Goal: Task Accomplishment & Management: Complete application form

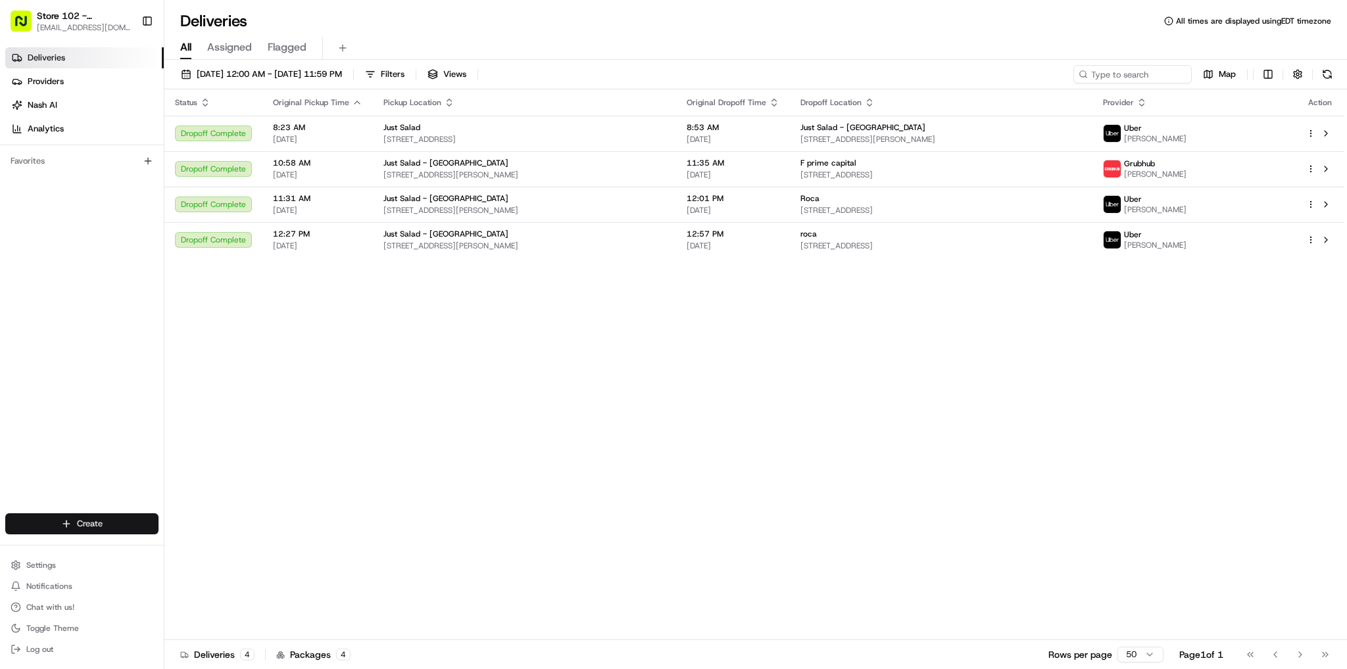
click at [111, 523] on html "Store 102 - [GEOGRAPHIC_DATA] (Just Salad) [EMAIL_ADDRESS][DOMAIN_NAME] Toggle …" at bounding box center [673, 334] width 1347 height 669
click at [197, 548] on link "Delivery" at bounding box center [237, 549] width 147 height 24
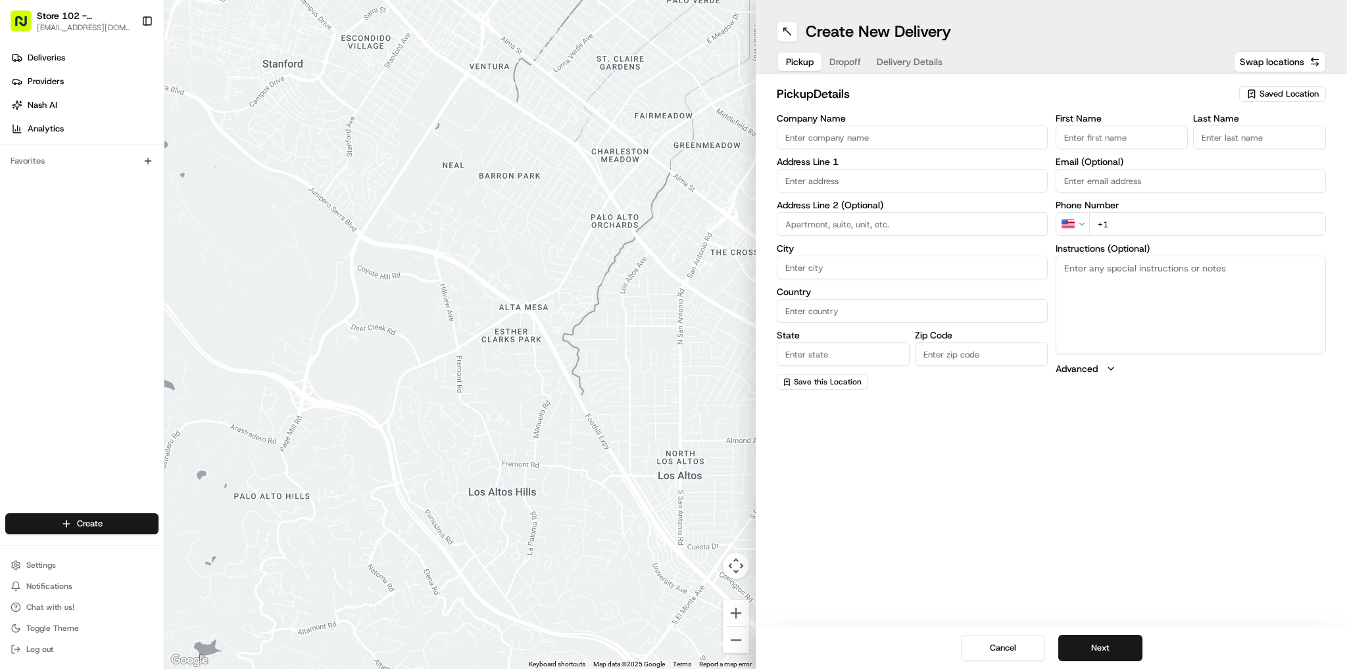
click at [887, 135] on input "Company Name" at bounding box center [912, 138] width 271 height 24
type input "Just Salad"
type input "[STREET_ADDRESS]"
type input "[GEOGRAPHIC_DATA]"
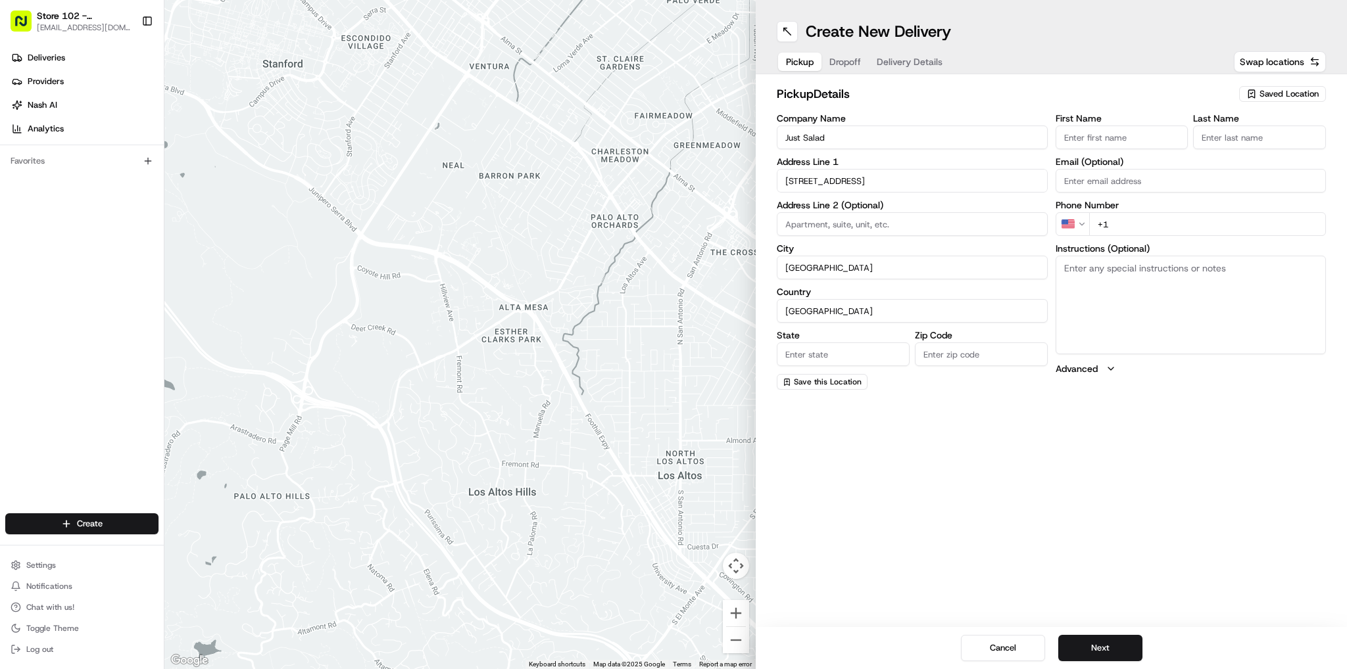
type input "MA"
type input "02110"
type input "abby"
type input "b"
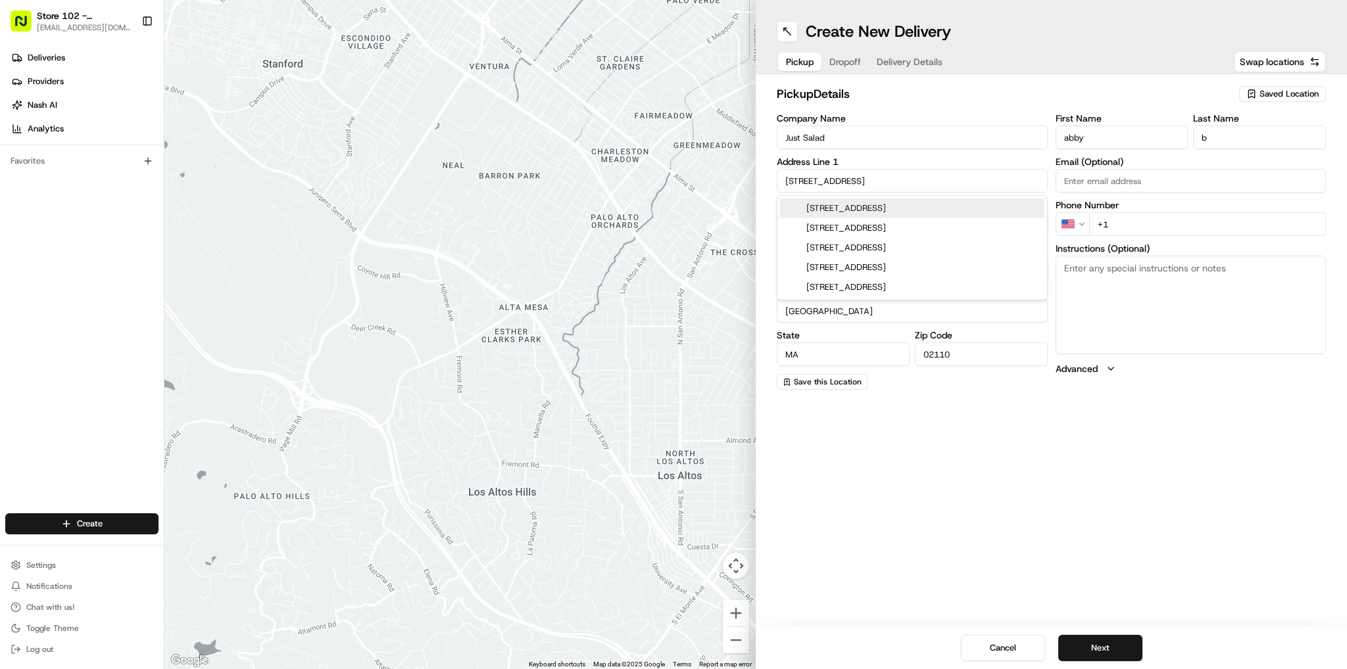
click at [1153, 219] on input "+1" at bounding box center [1207, 224] width 237 height 24
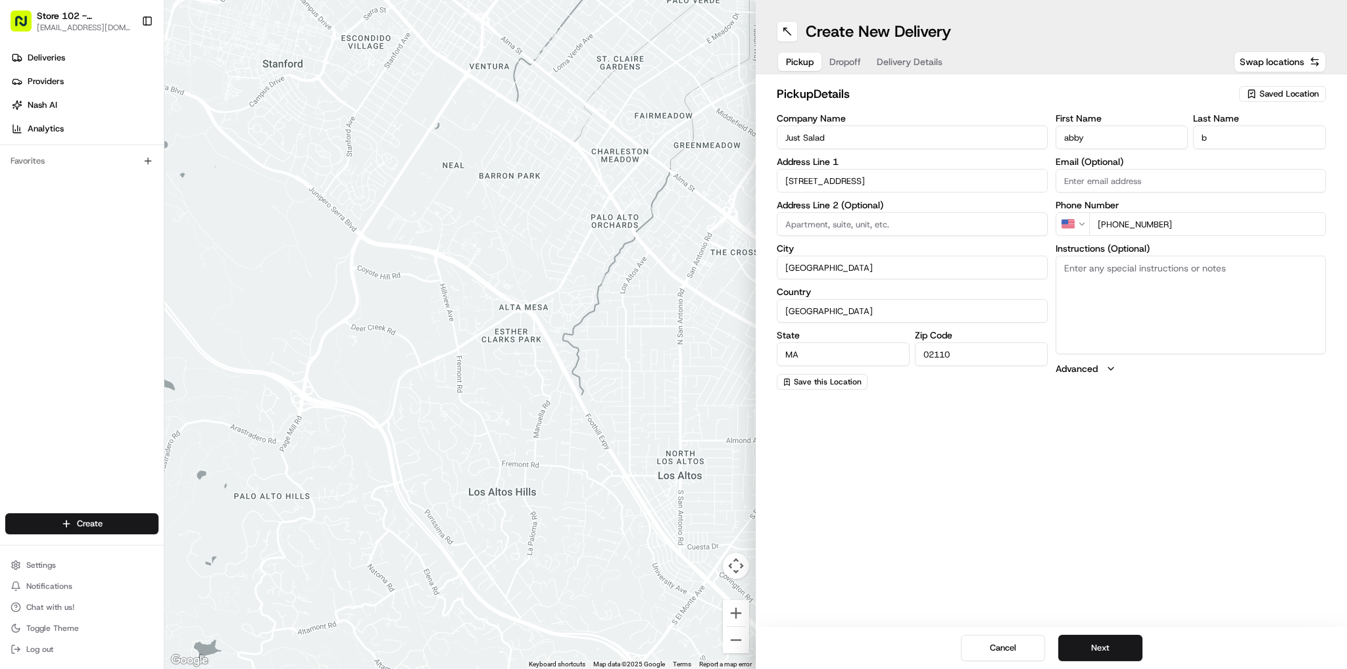
type input "[PHONE_NUMBER]"
click at [1191, 573] on div "Create New Delivery Pickup Dropoff Delivery Details Swap locations pickup Detai…" at bounding box center [1051, 334] width 591 height 669
drag, startPoint x: 1085, startPoint y: 641, endPoint x: 1013, endPoint y: 402, distance: 249.4
click at [1086, 640] on button "Next" at bounding box center [1100, 648] width 84 height 26
click at [873, 132] on input "Company Name" at bounding box center [912, 138] width 271 height 24
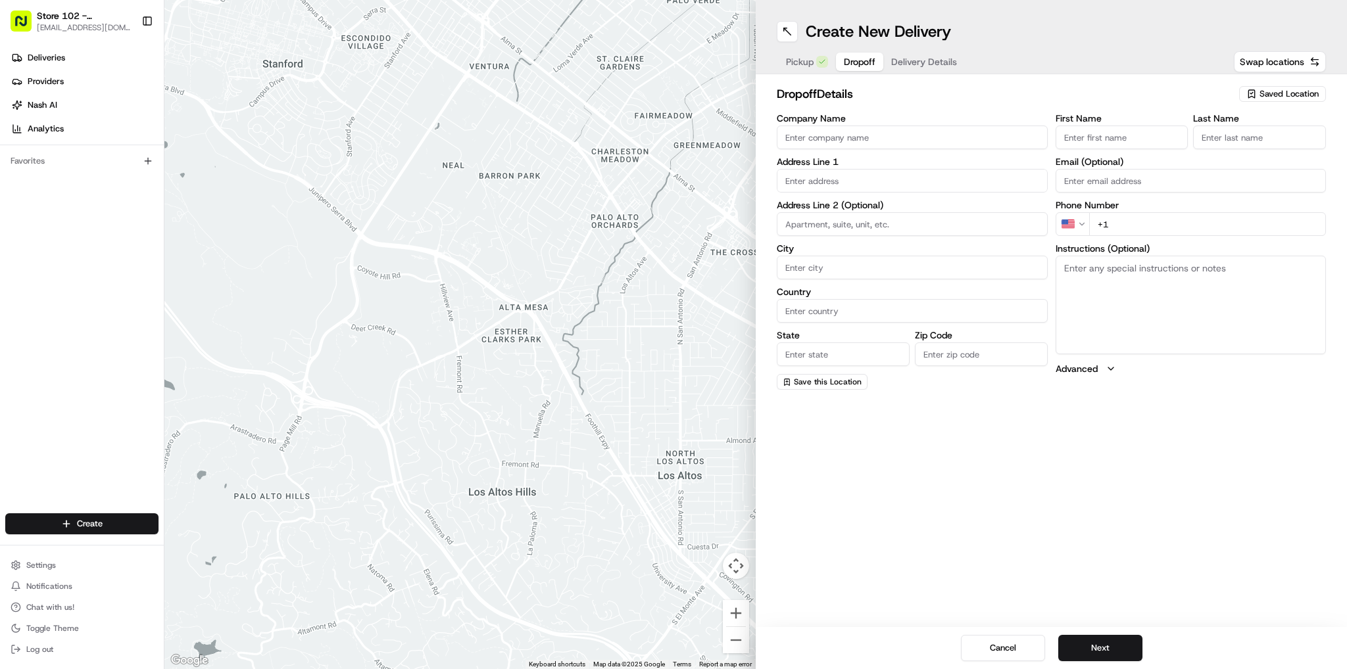
type input "Just Salad - [GEOGRAPHIC_DATA]"
type input "[STREET_ADDRESS][PERSON_NAME]"
type input "[GEOGRAPHIC_DATA]"
type input "MA"
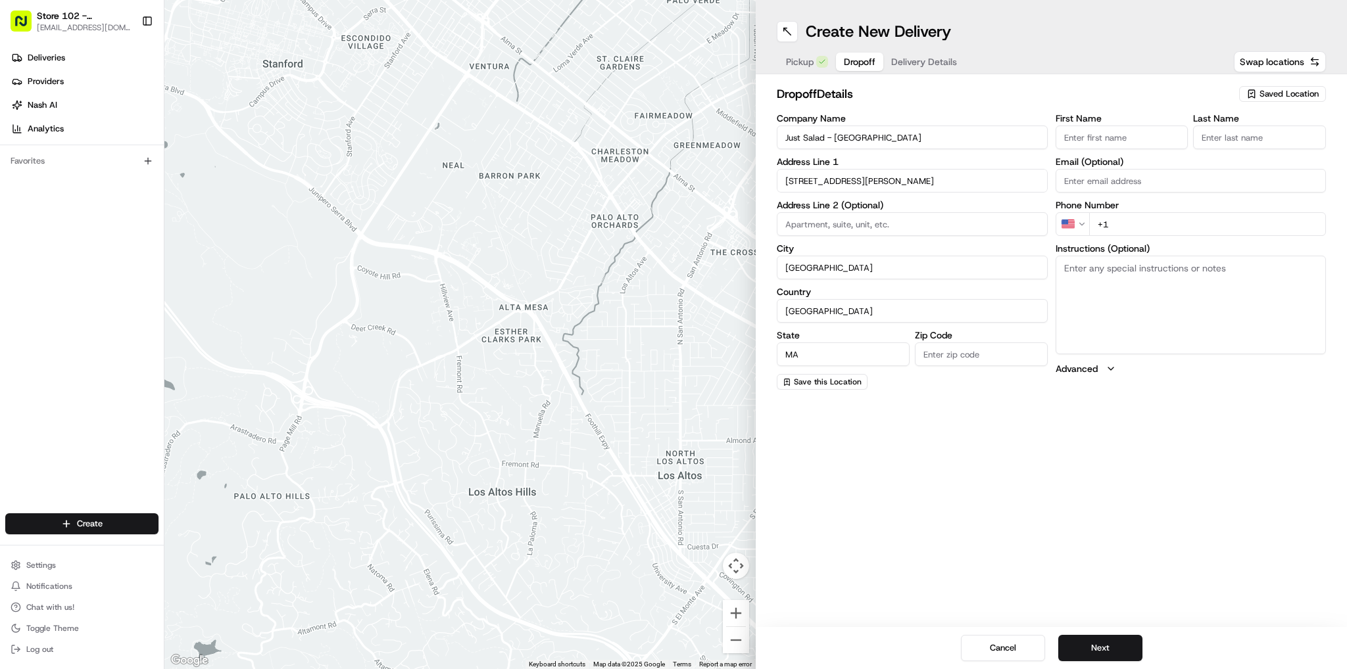
type input "02141"
type input "Sneha"
type input "B"
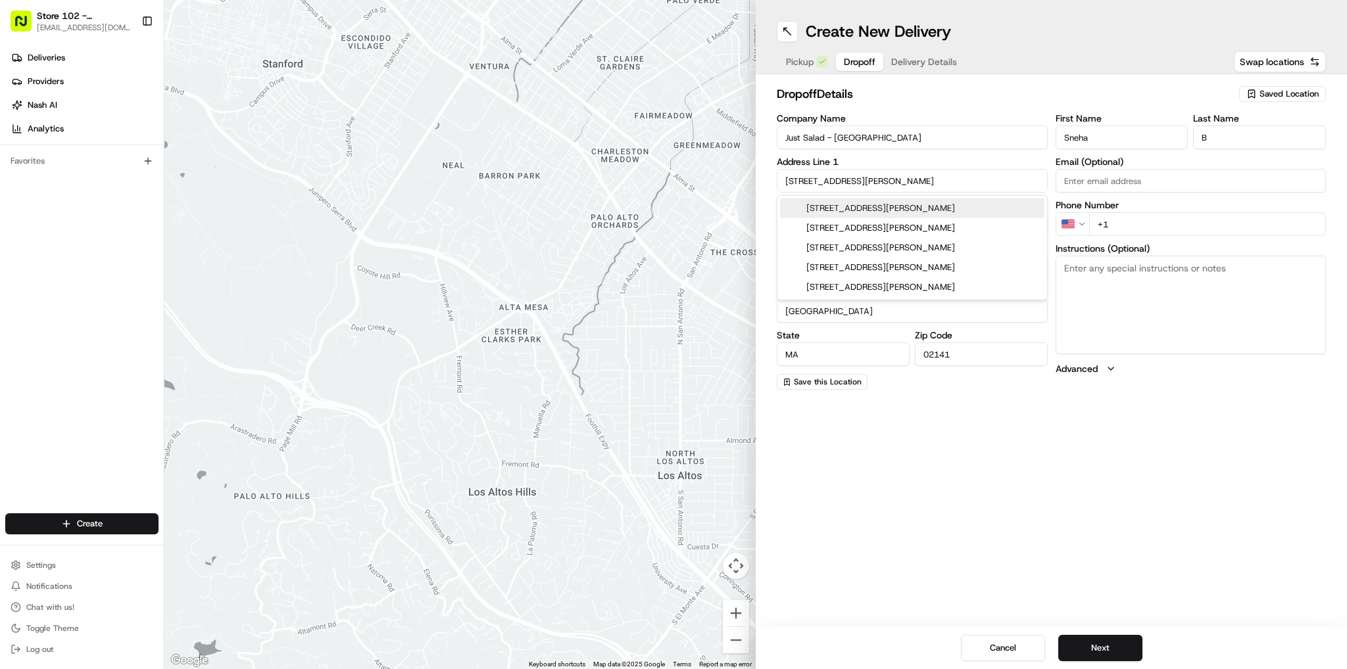
click at [1180, 223] on input "+1" at bounding box center [1207, 224] width 237 height 24
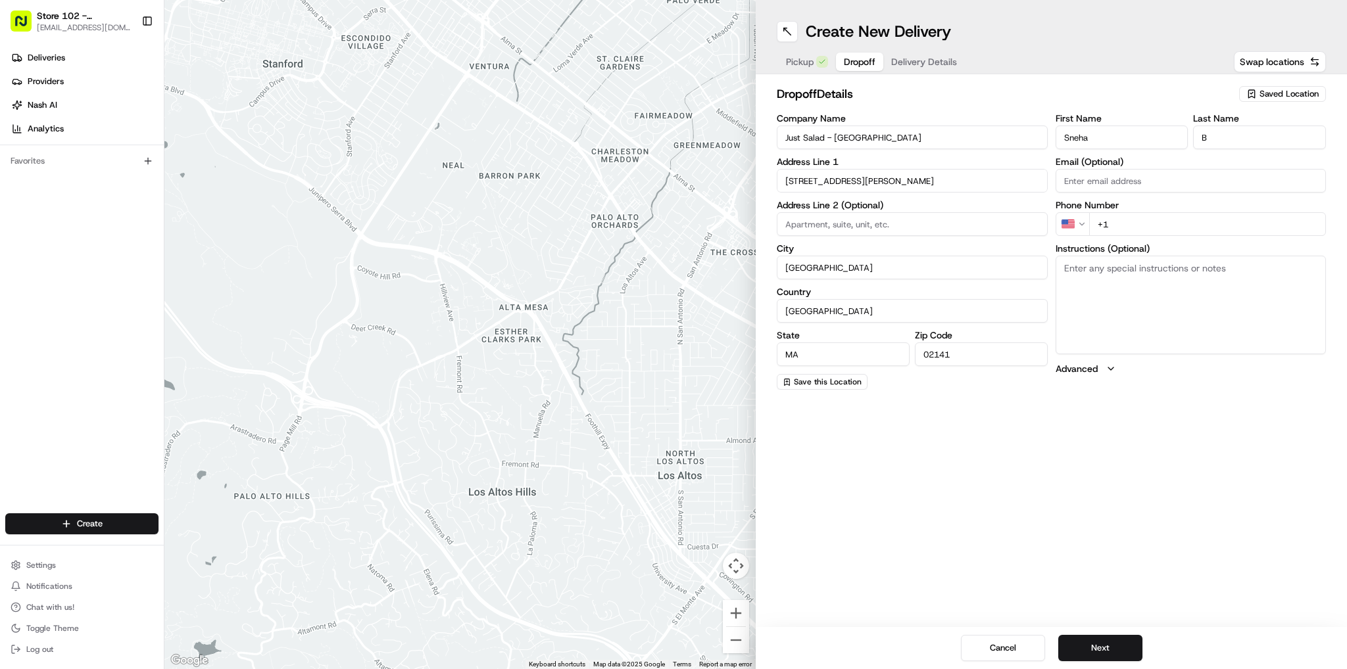
type input "[PHONE_NUMBER]"
click at [1076, 524] on div "Create New Delivery Pickup Dropoff Delivery Details Swap locations dropoff Deta…" at bounding box center [1051, 334] width 591 height 669
click at [1084, 653] on button "Next" at bounding box center [1100, 648] width 84 height 26
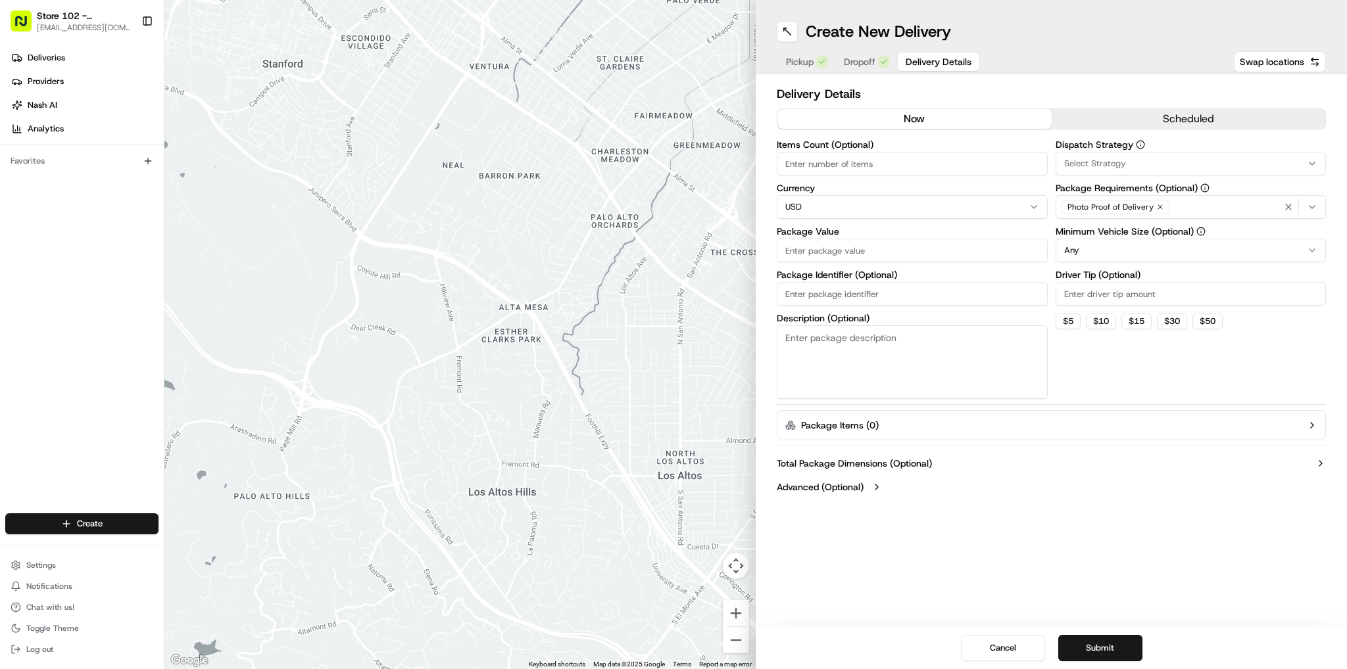
click at [877, 164] on input "Items Count (Optional)" at bounding box center [912, 164] width 271 height 24
type input "2"
click at [1313, 210] on icon "button" at bounding box center [1312, 207] width 11 height 11
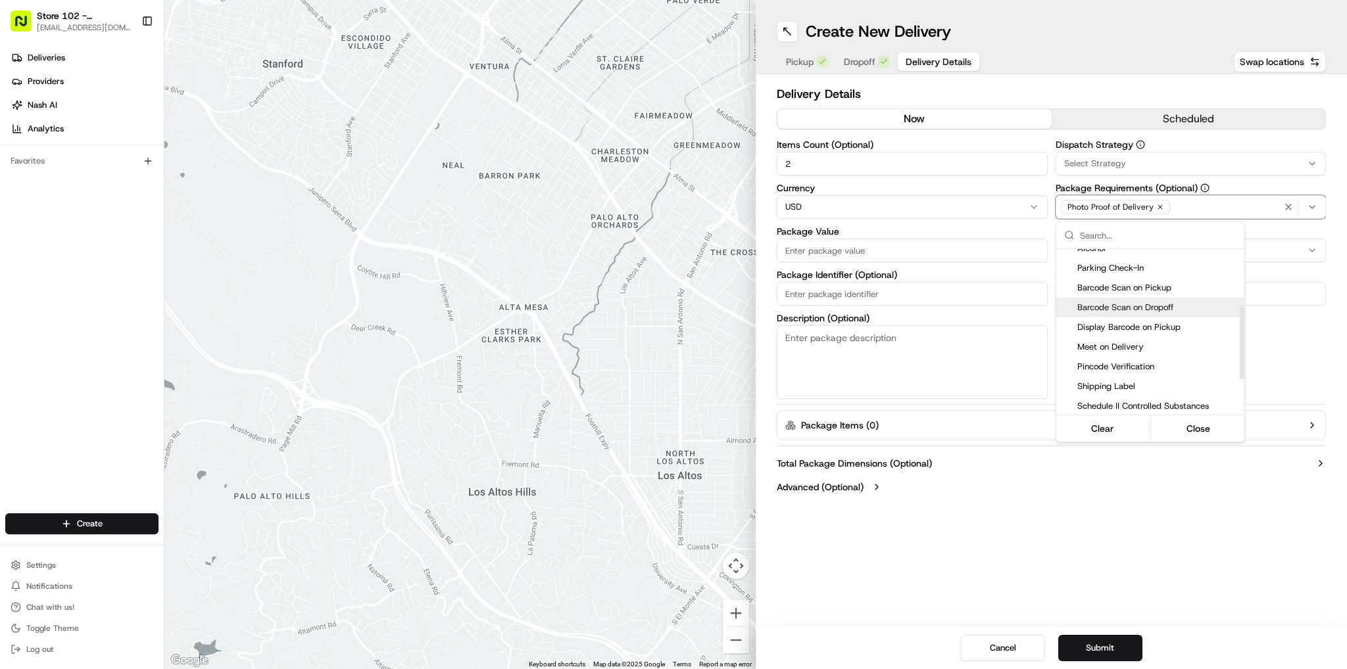
scroll to position [132, 0]
click at [1102, 379] on span "Pincode Verification" at bounding box center [1158, 384] width 162 height 12
click at [960, 545] on html "Store 102 - [GEOGRAPHIC_DATA] (Just Salad) [EMAIL_ADDRESS][DOMAIN_NAME] Toggle …" at bounding box center [673, 334] width 1347 height 669
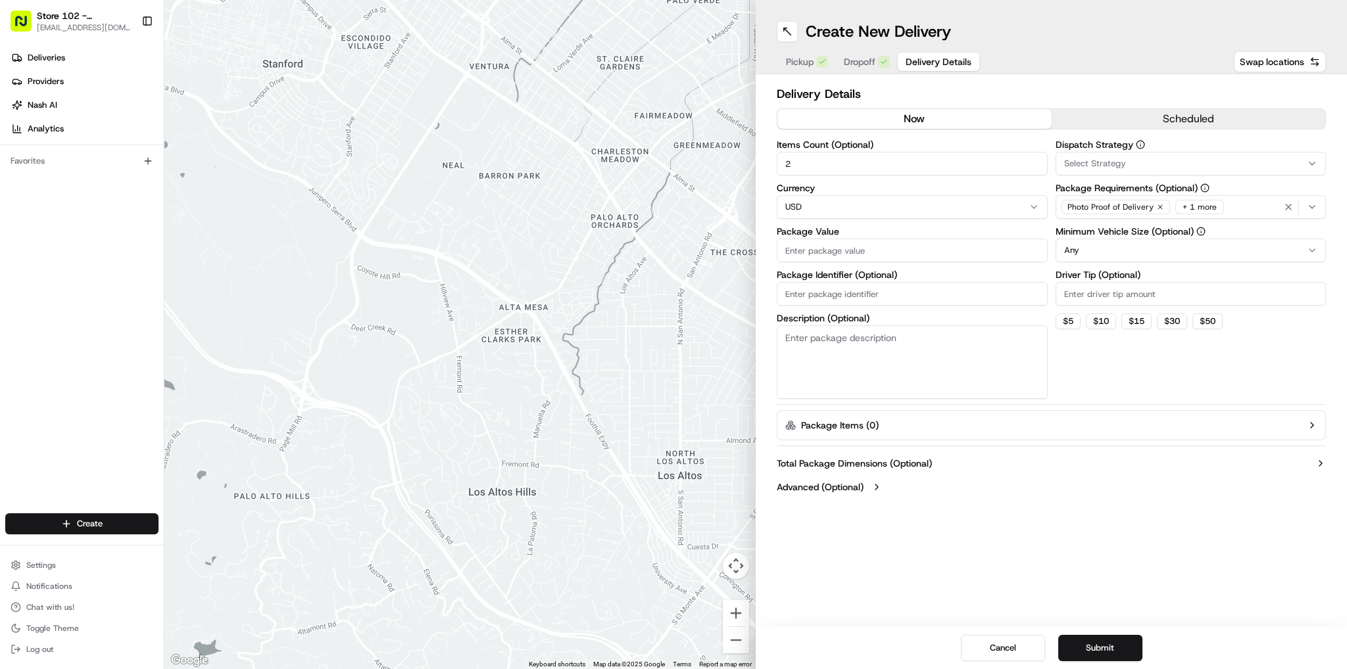
click at [921, 249] on input "Package Value" at bounding box center [912, 251] width 271 height 24
type input "50"
click at [1113, 648] on button "Submit" at bounding box center [1100, 648] width 84 height 26
